Goal: Entertainment & Leisure: Browse casually

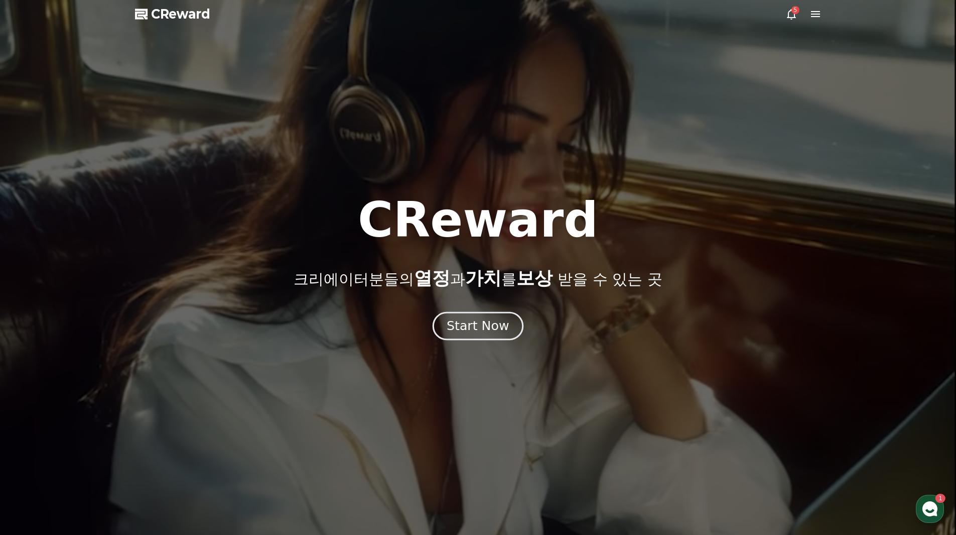
click at [471, 321] on div "Start Now" at bounding box center [478, 325] width 62 height 17
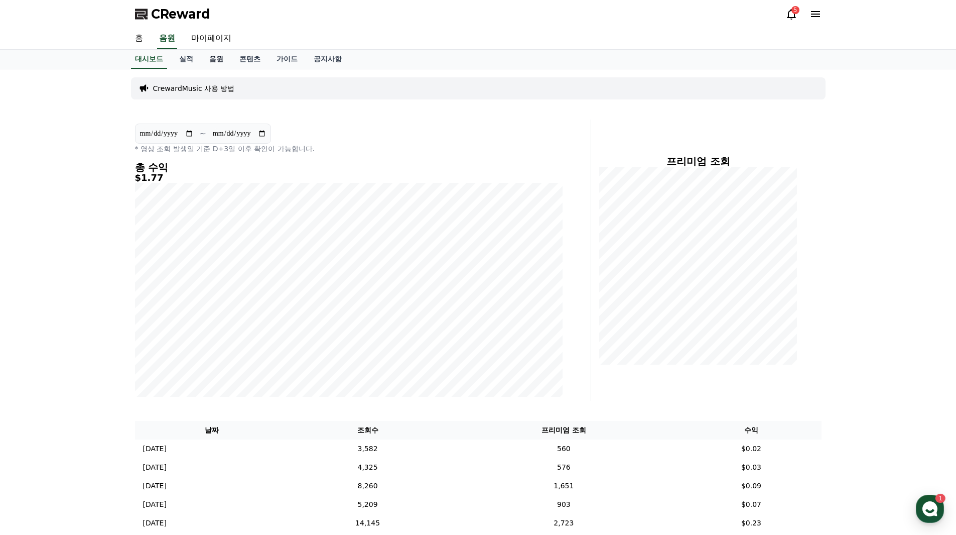
click at [217, 57] on link "음원" at bounding box center [216, 59] width 30 height 19
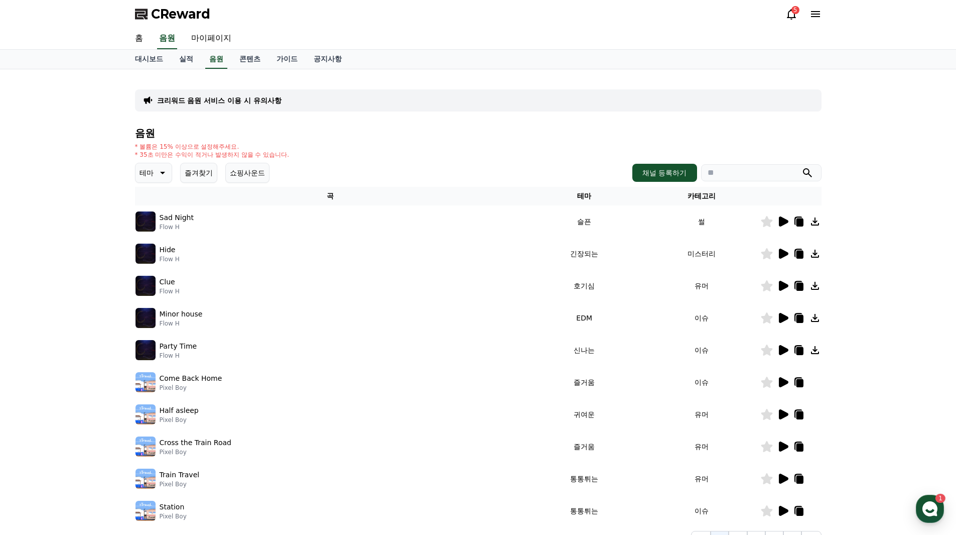
click at [163, 173] on icon at bounding box center [162, 173] width 5 height 3
click at [160, 233] on button "분위기있는" at bounding box center [158, 230] width 43 height 22
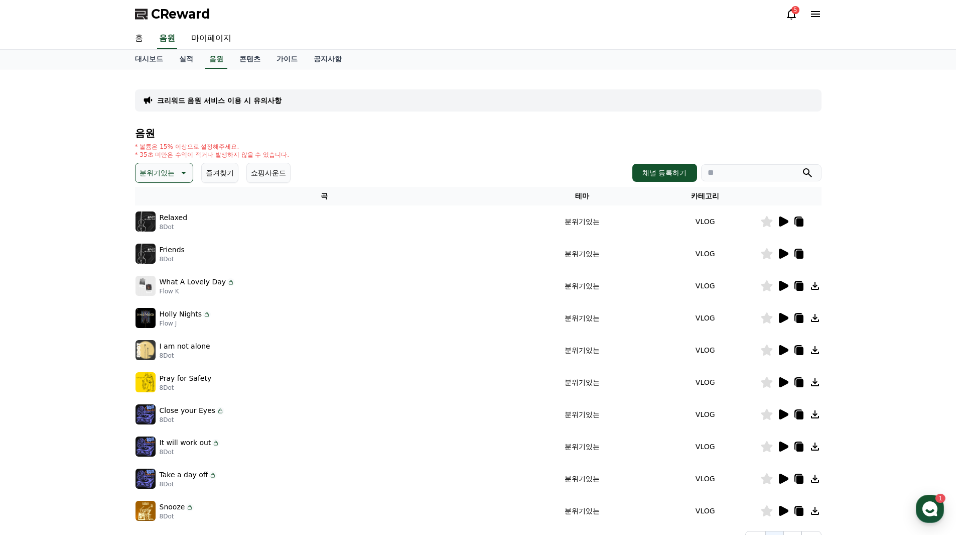
click at [779, 220] on icon at bounding box center [784, 221] width 10 height 10
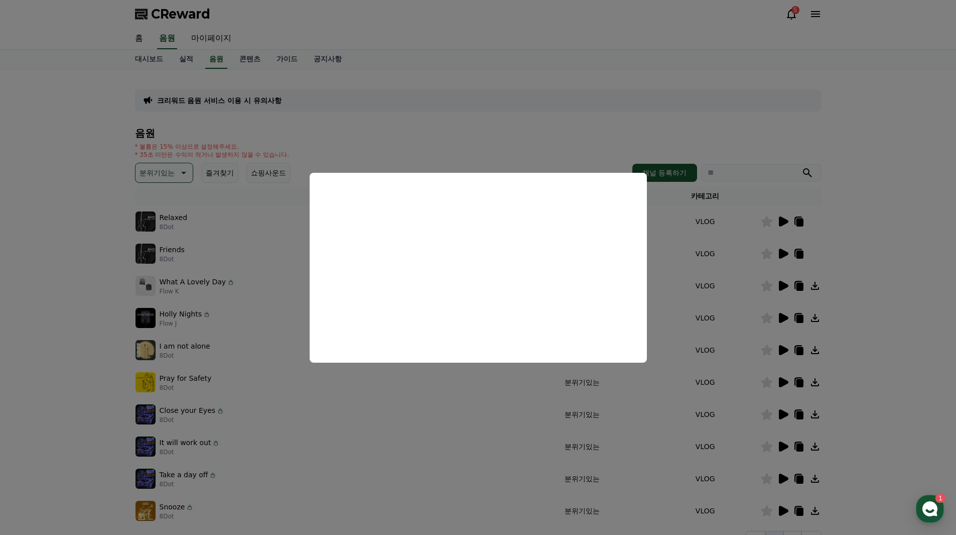
click at [104, 330] on button "close modal" at bounding box center [478, 267] width 956 height 535
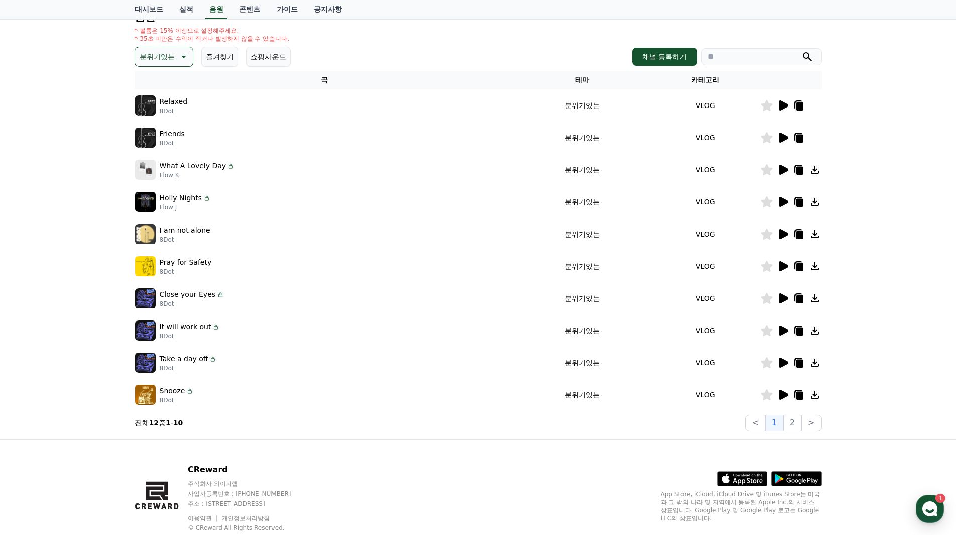
scroll to position [145, 0]
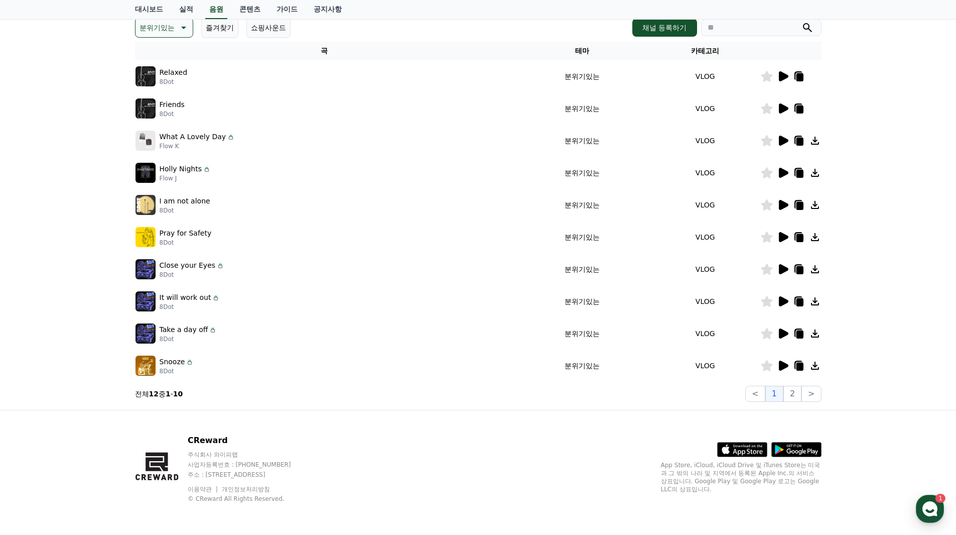
click at [781, 366] on icon at bounding box center [784, 365] width 10 height 10
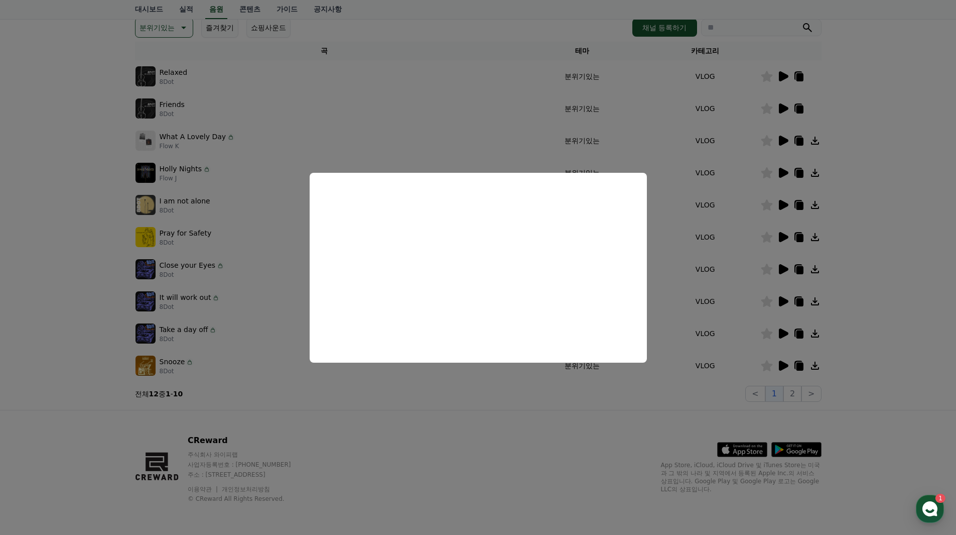
click at [793, 394] on button "close modal" at bounding box center [478, 267] width 956 height 535
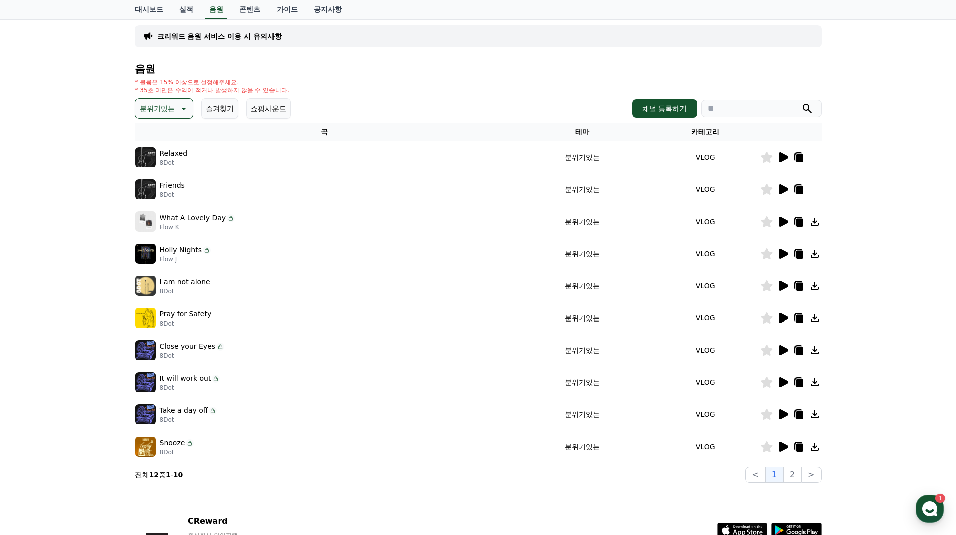
scroll to position [0, 0]
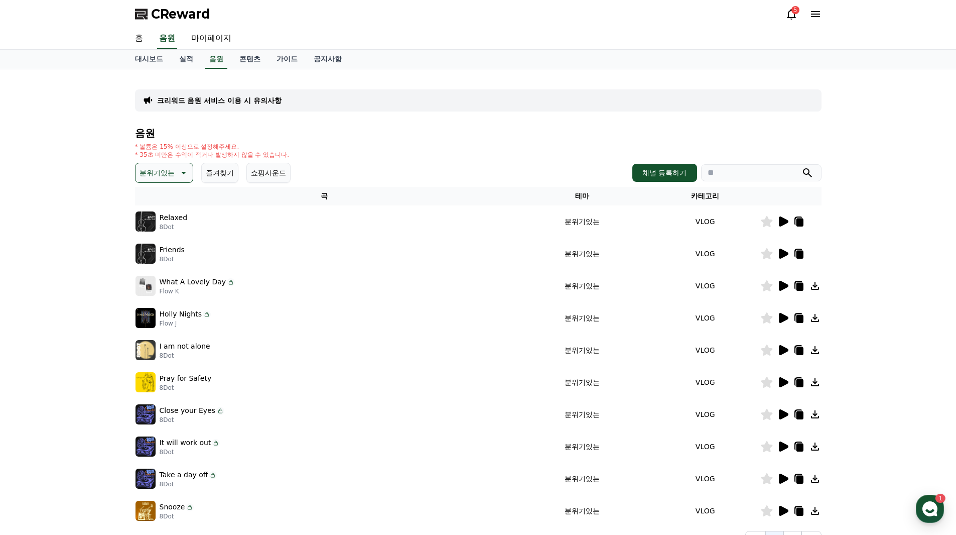
click at [185, 171] on icon at bounding box center [183, 173] width 12 height 12
click at [162, 230] on button "어두운" at bounding box center [151, 227] width 29 height 22
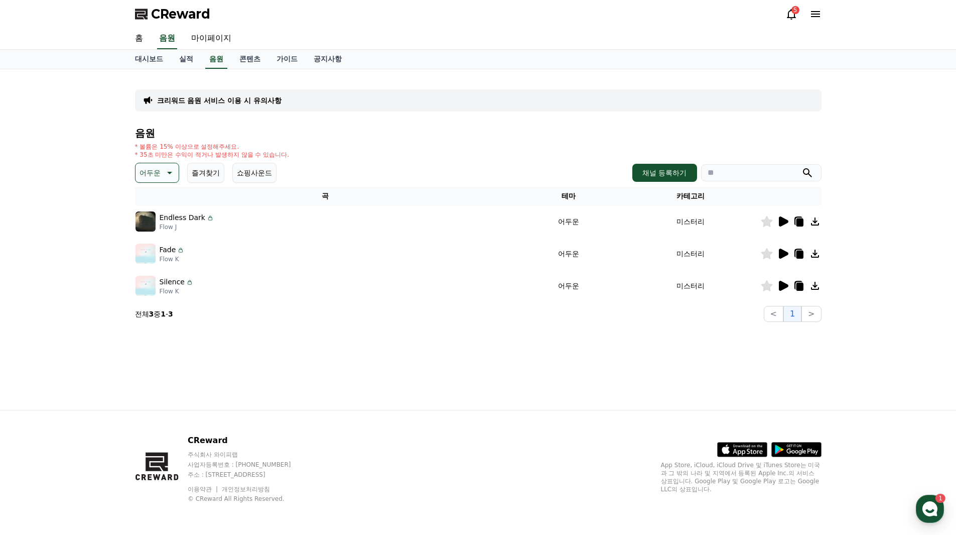
click at [783, 223] on icon at bounding box center [784, 221] width 10 height 10
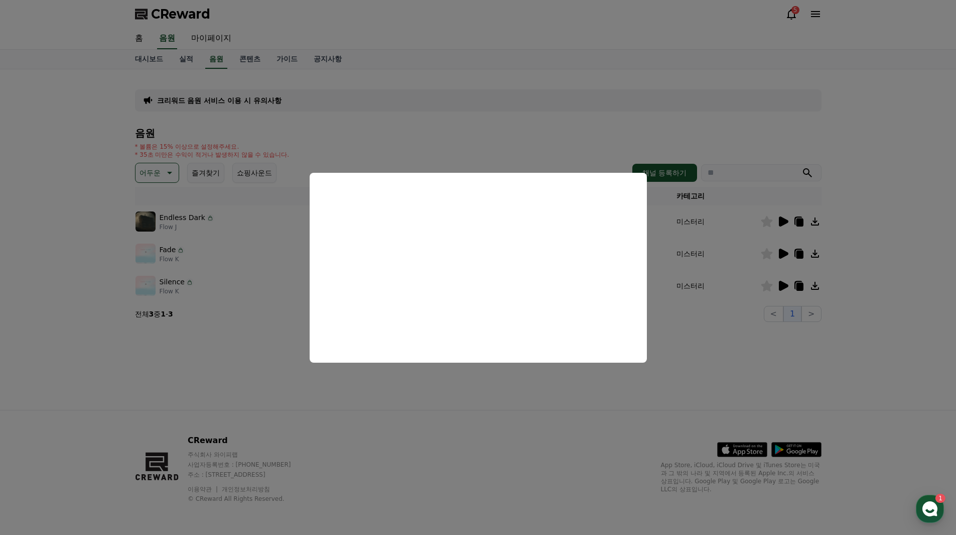
click at [781, 252] on button "close modal" at bounding box center [478, 267] width 956 height 535
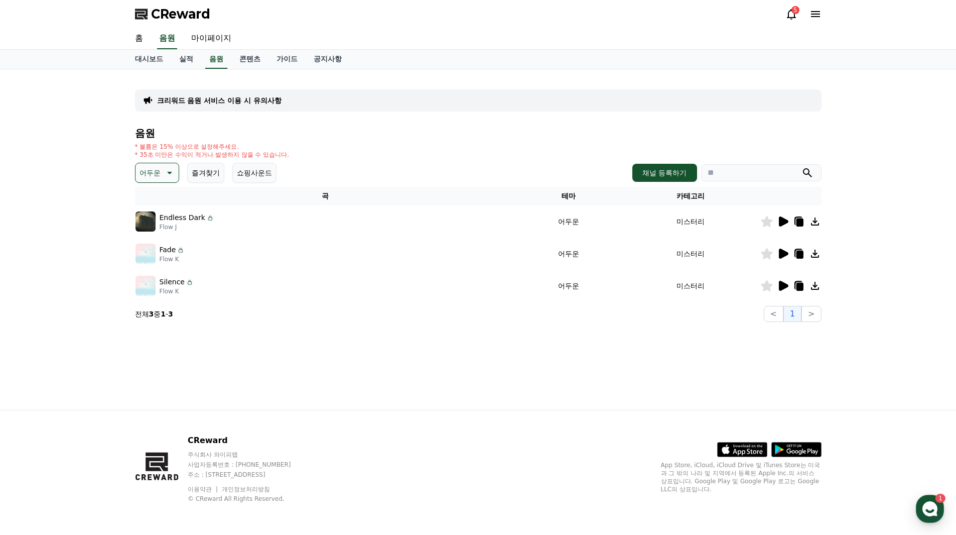
click at [781, 250] on icon at bounding box center [784, 253] width 10 height 10
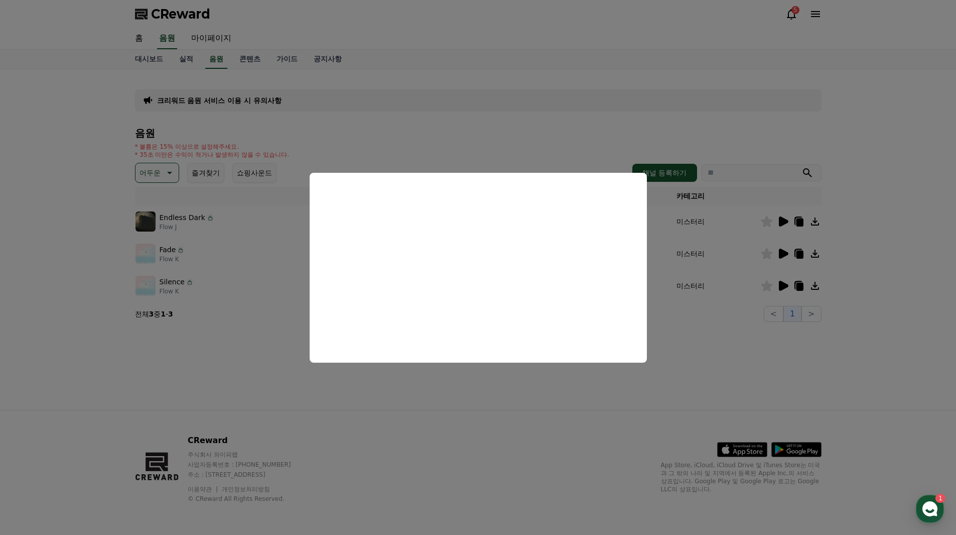
drag, startPoint x: 705, startPoint y: 337, endPoint x: 736, endPoint y: 318, distance: 36.9
click at [707, 335] on button "close modal" at bounding box center [478, 267] width 956 height 535
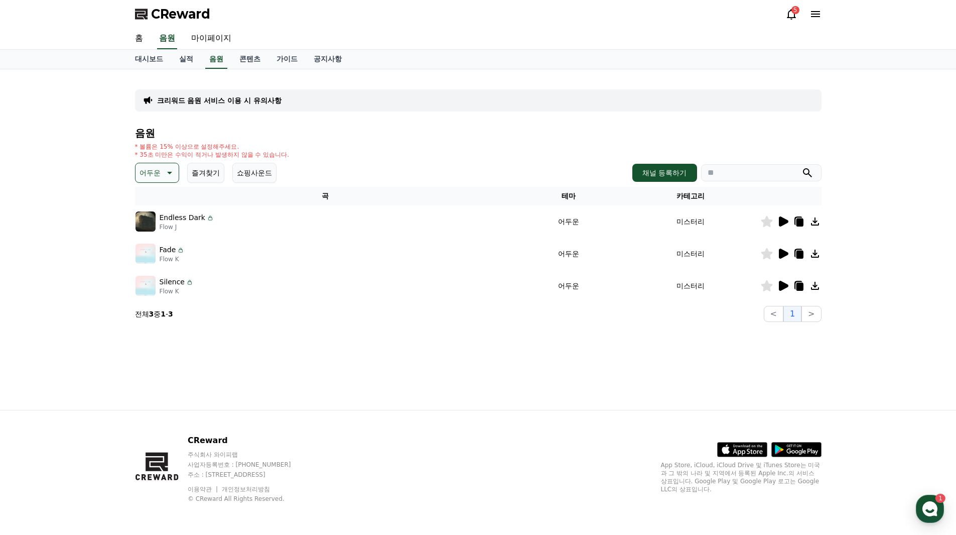
click at [800, 254] on icon at bounding box center [799, 254] width 7 height 8
